Goal: Find specific page/section: Find specific page/section

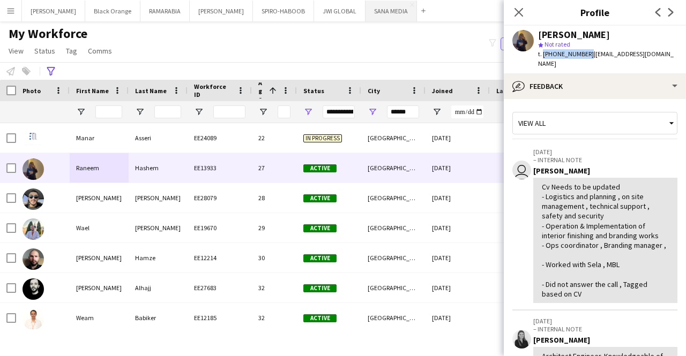
click at [367, 10] on button "SANA MEDIA Close" at bounding box center [390, 11] width 51 height 21
